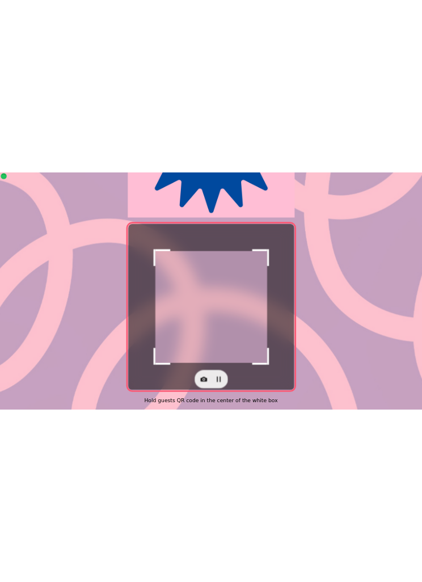
scroll to position [233, 0]
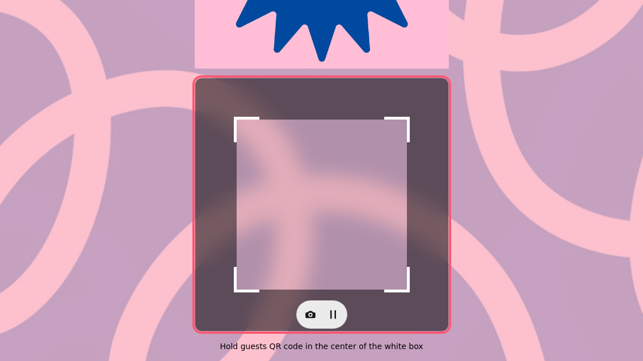
click at [313, 311] on icon "button" at bounding box center [310, 314] width 10 height 7
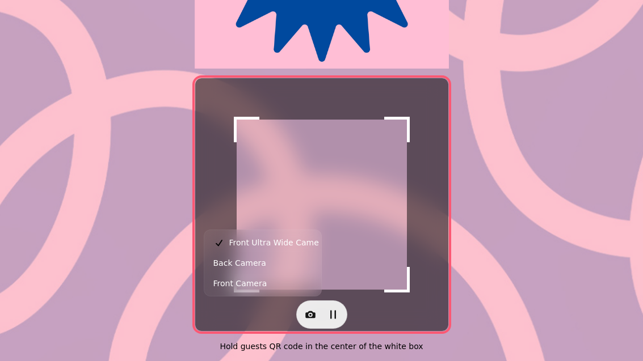
click at [282, 267] on button "Back Camera" at bounding box center [262, 263] width 112 height 20
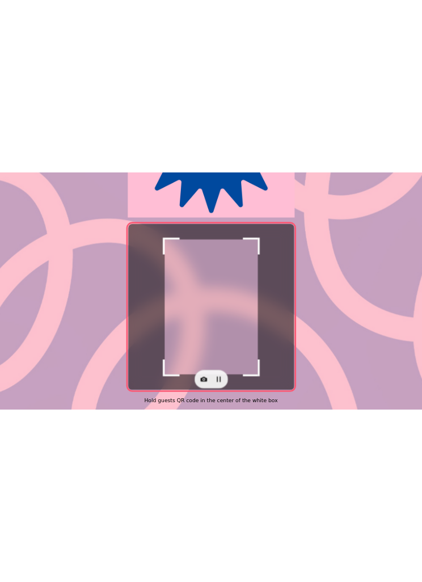
scroll to position [12, 0]
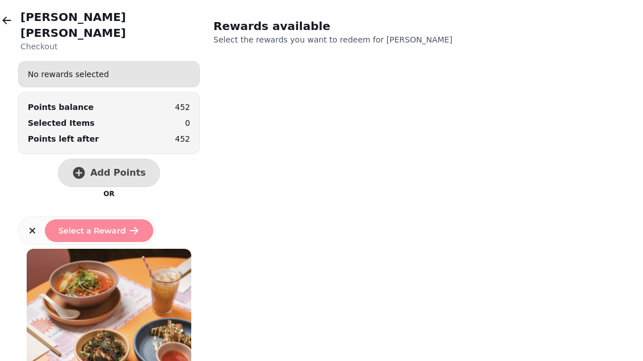
click at [123, 159] on button "Add Points" at bounding box center [109, 173] width 102 height 28
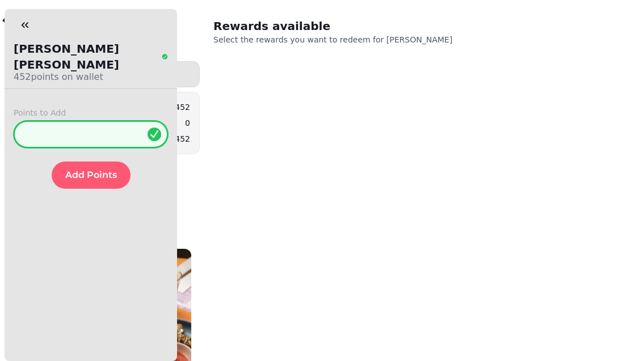
click at [95, 131] on input "*" at bounding box center [91, 134] width 154 height 27
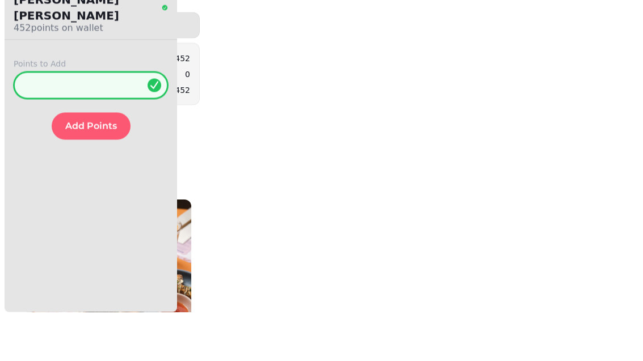
type input "**"
click at [86, 171] on span "Add Points" at bounding box center [91, 175] width 52 height 9
